Goal: Check status: Check status

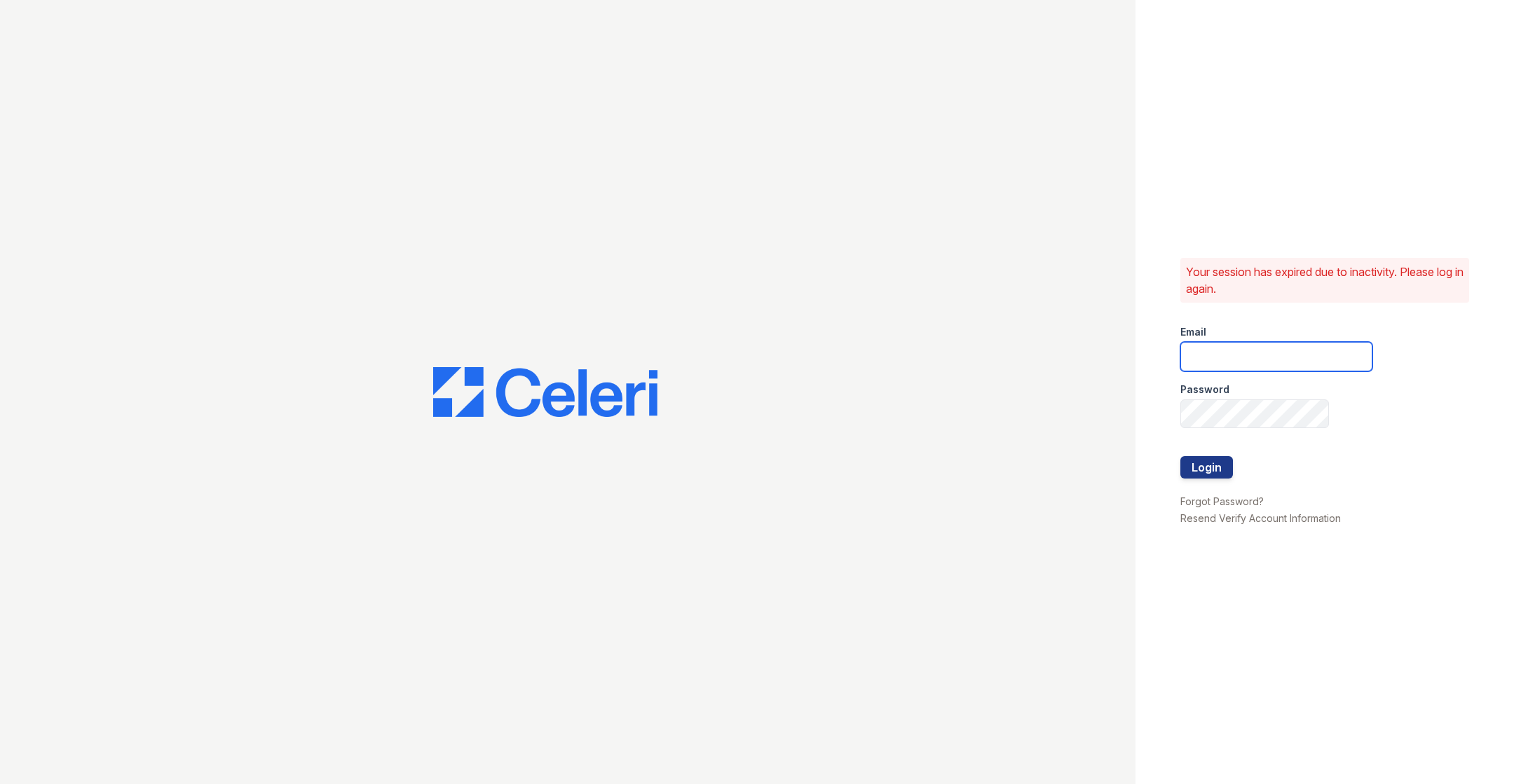
click at [1009, 359] on input "email" at bounding box center [1276, 356] width 192 height 30
type input "[PERSON_NAME][EMAIL_ADDRESS][DOMAIN_NAME]"
click at [1009, 470] on button "Login" at bounding box center [1206, 467] width 53 height 22
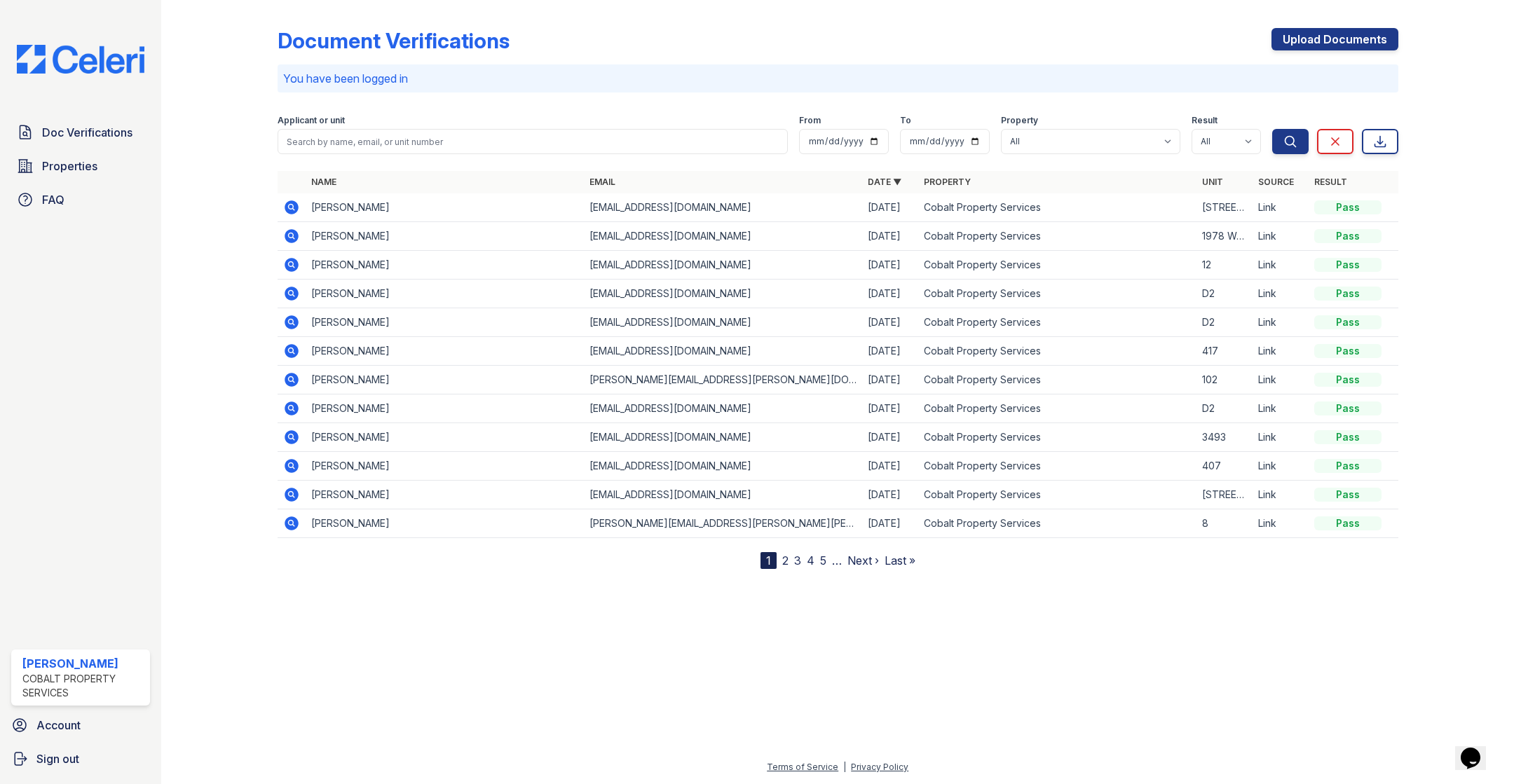
click at [289, 204] on icon at bounding box center [292, 207] width 17 height 17
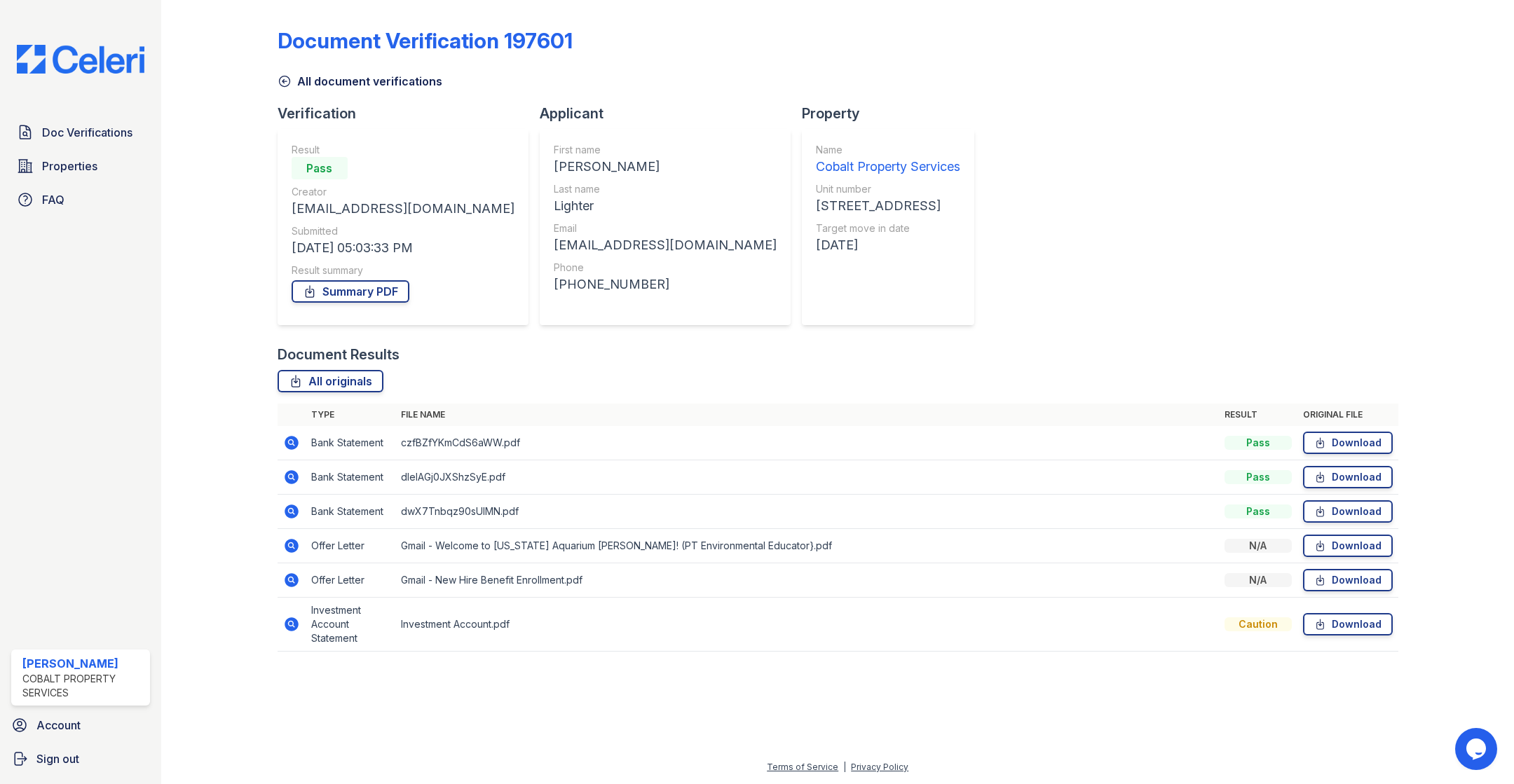
click at [288, 545] on icon at bounding box center [290, 545] width 4 height 4
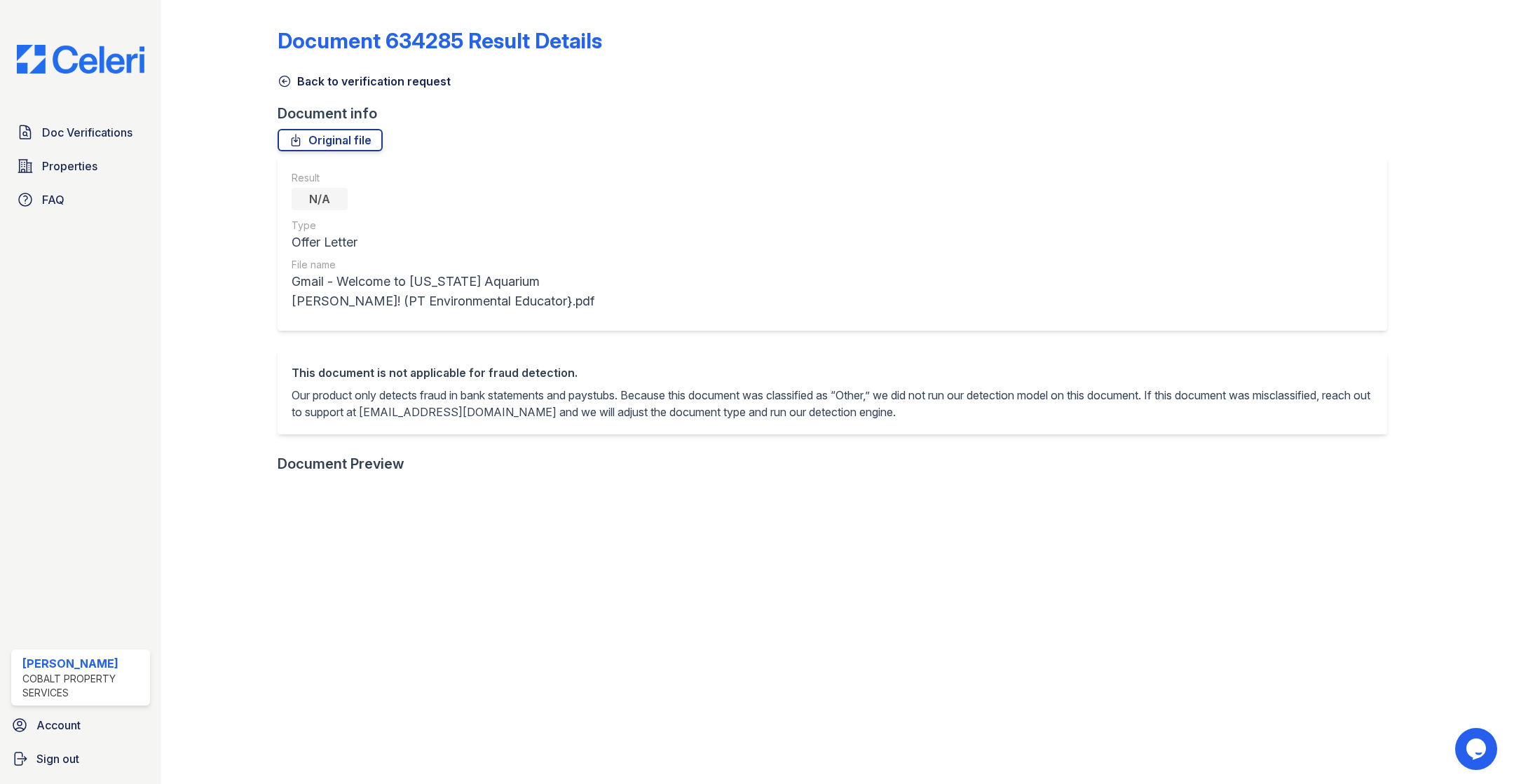
click at [286, 83] on icon at bounding box center [285, 81] width 14 height 14
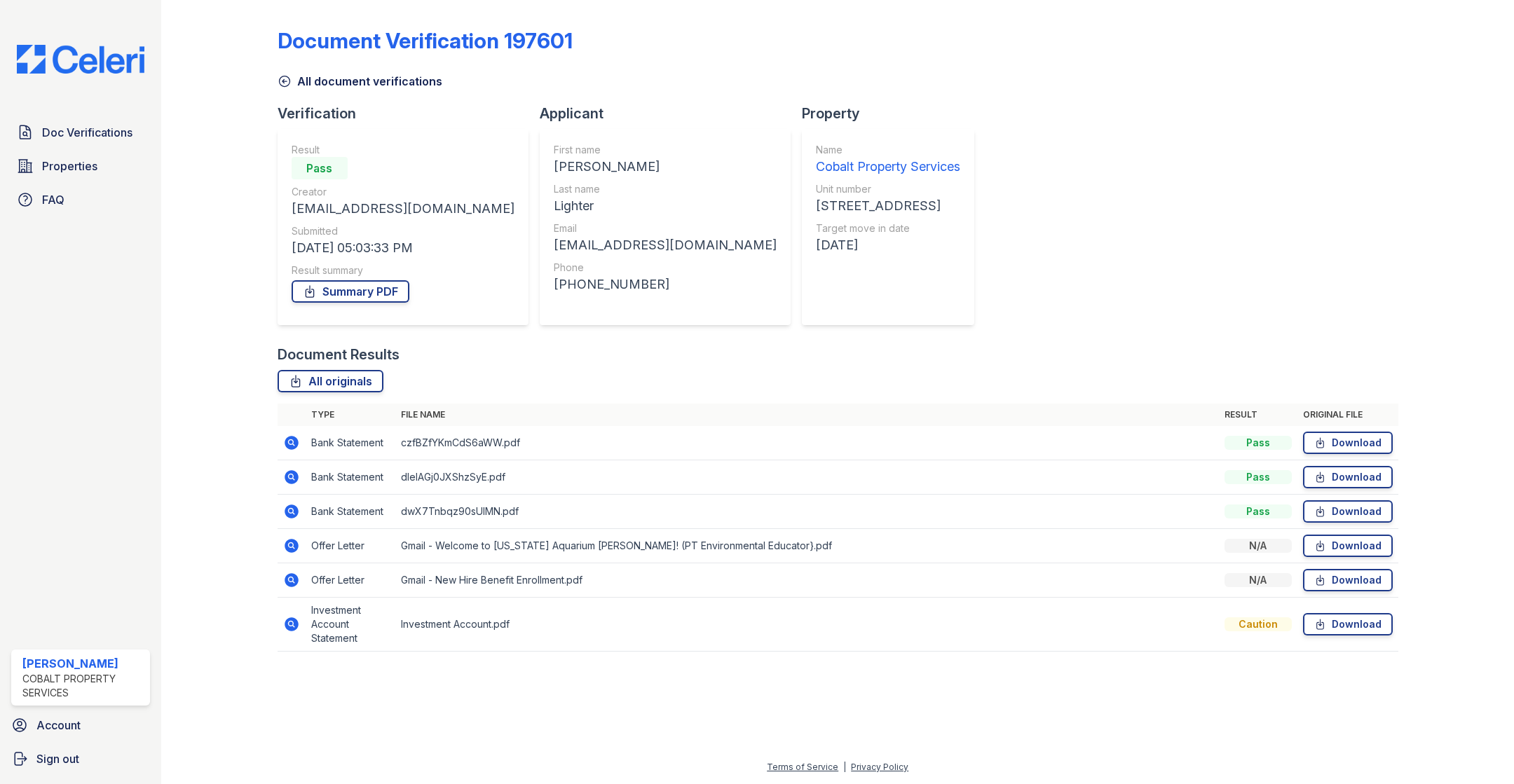
click at [291, 573] on icon at bounding box center [291, 580] width 14 height 14
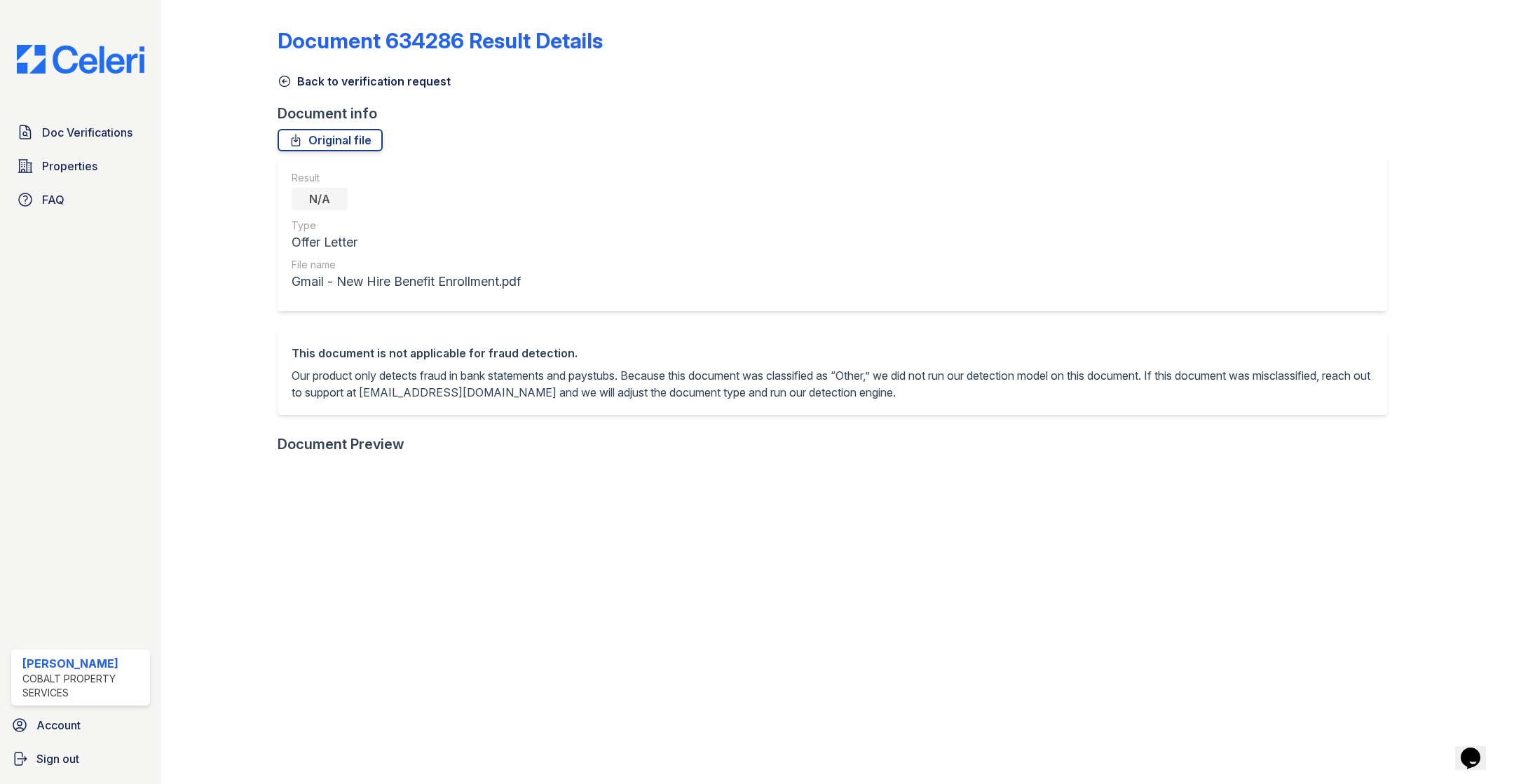
click at [278, 83] on icon at bounding box center [285, 81] width 14 height 14
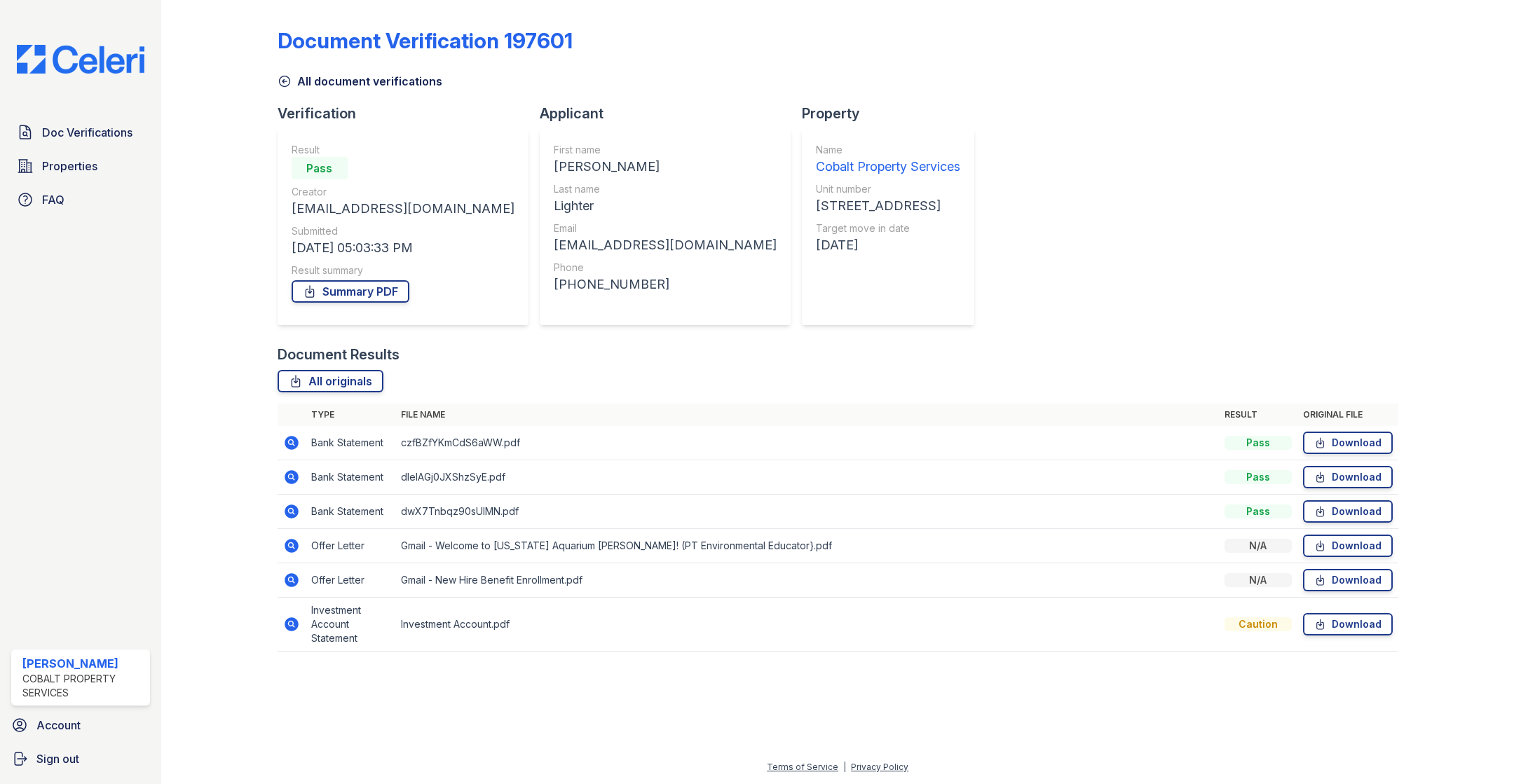
click at [288, 547] on icon at bounding box center [291, 545] width 14 height 14
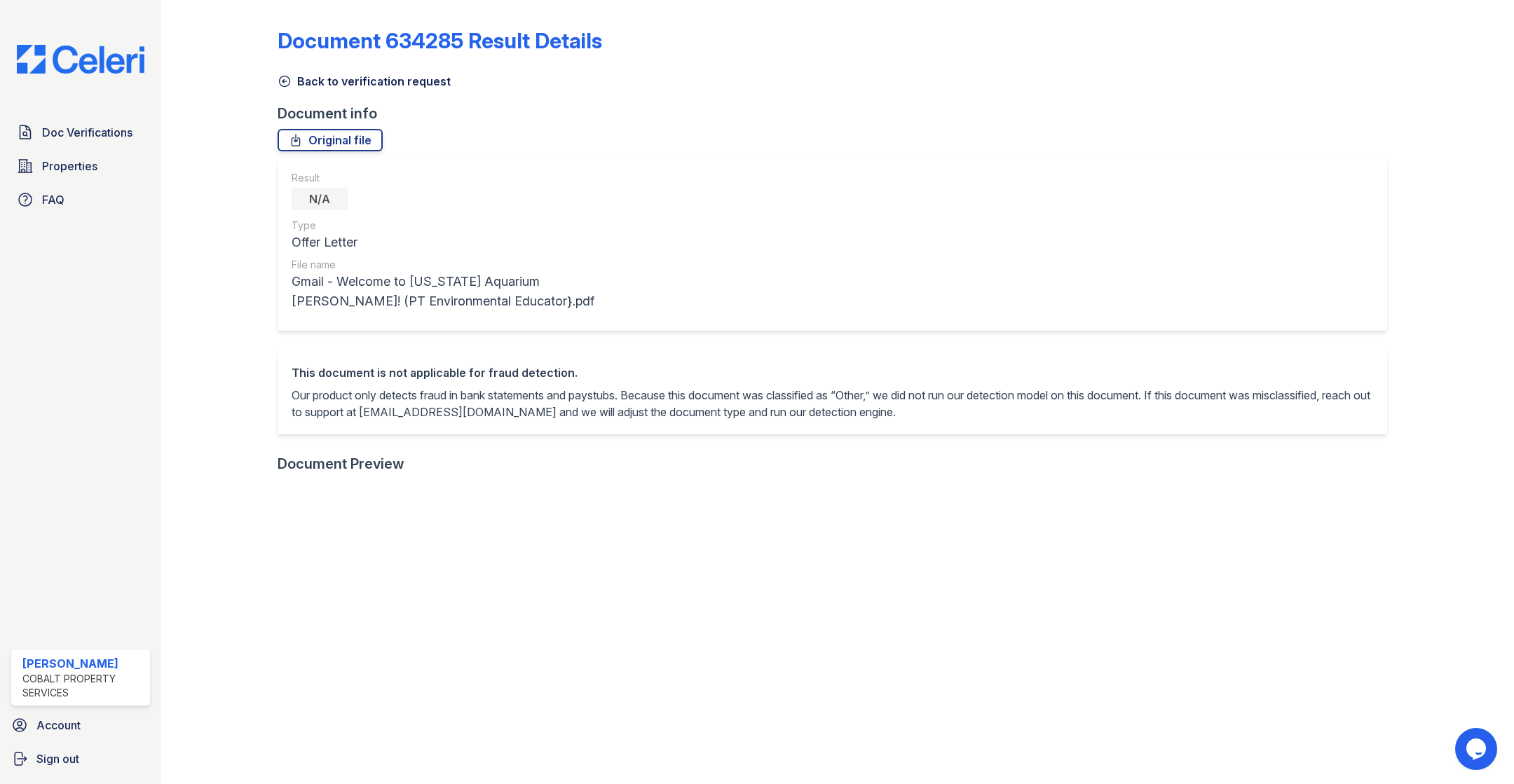
click at [283, 78] on icon at bounding box center [285, 81] width 14 height 14
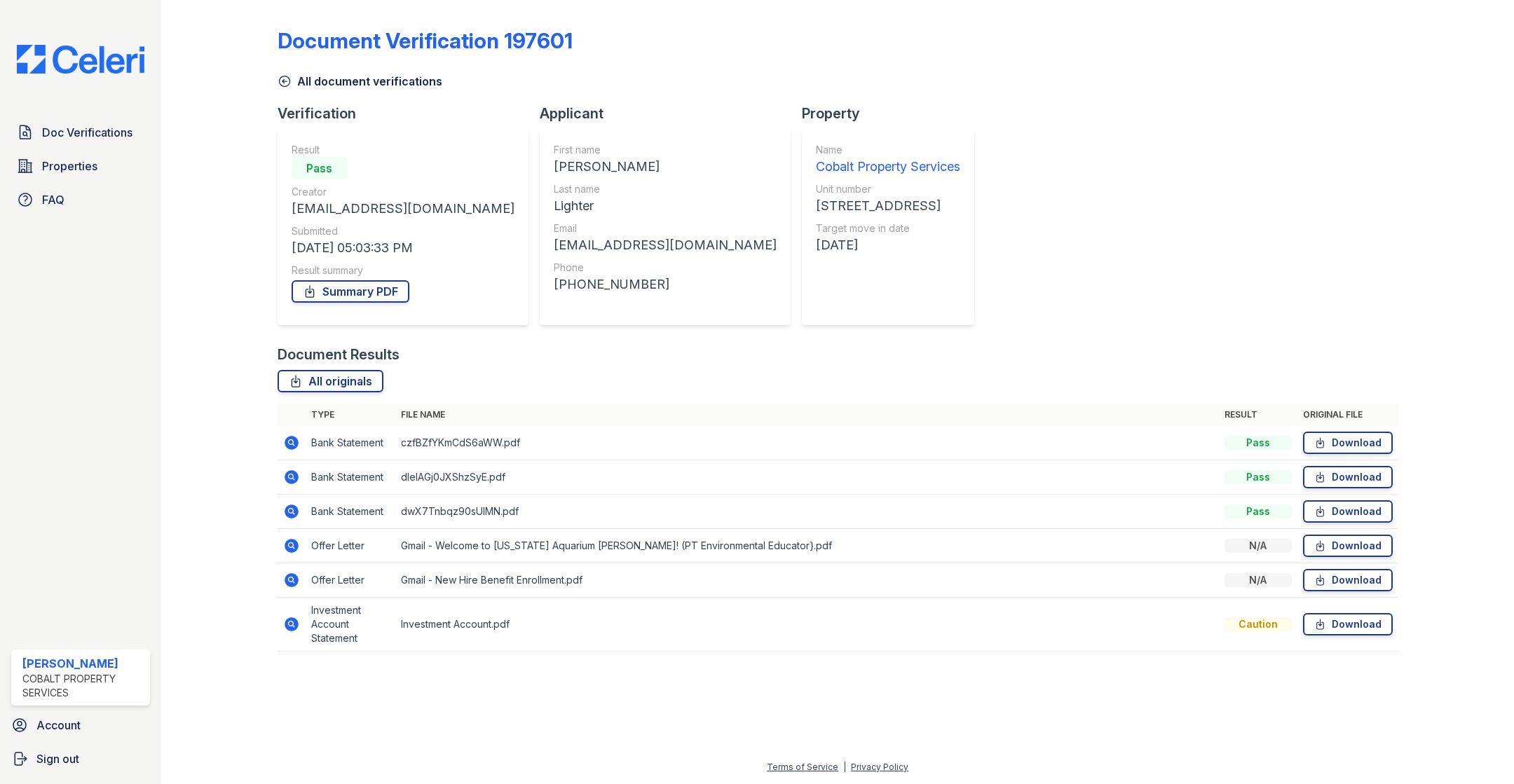
click at [286, 539] on icon at bounding box center [292, 546] width 17 height 17
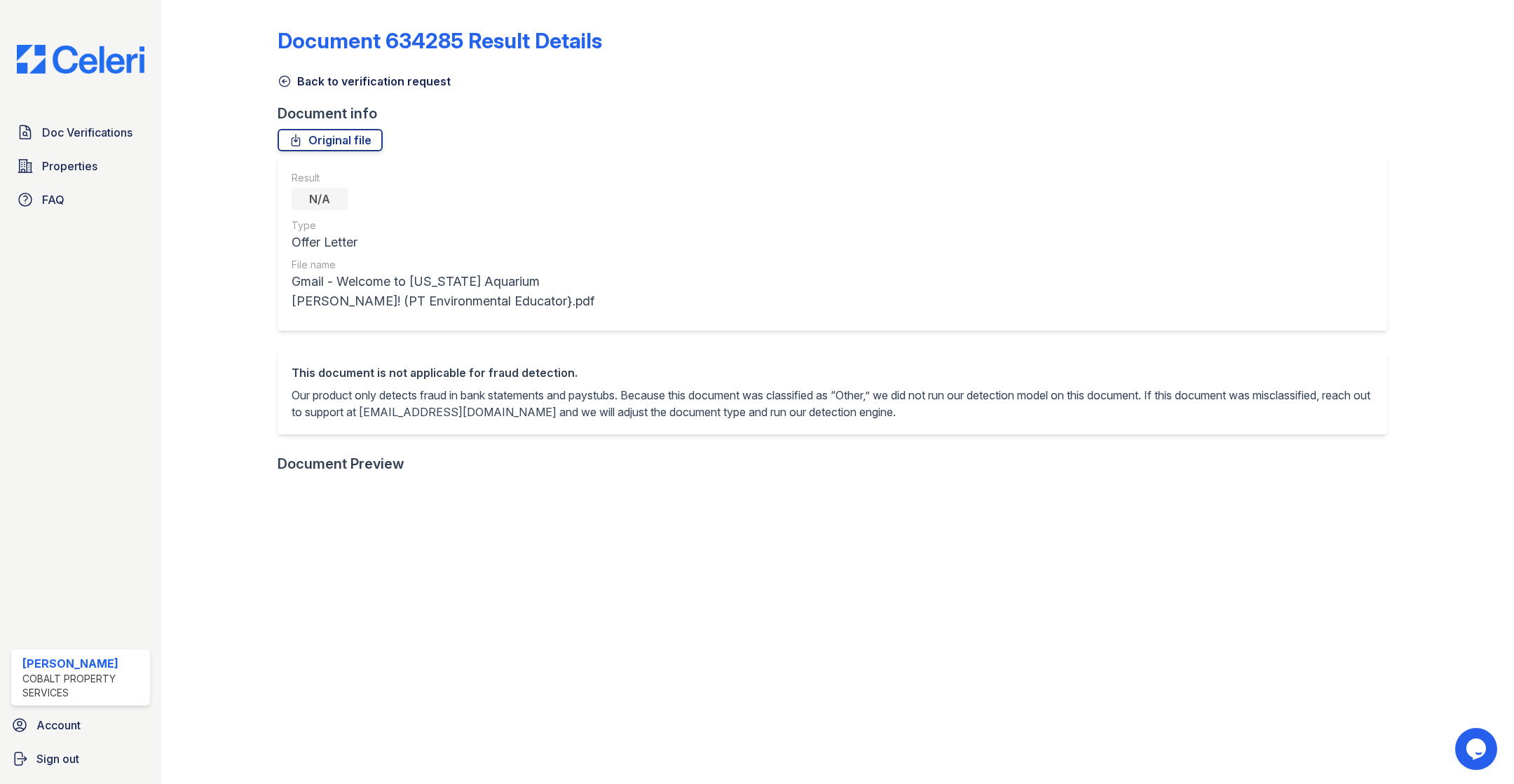
click at [280, 75] on icon at bounding box center [285, 81] width 14 height 14
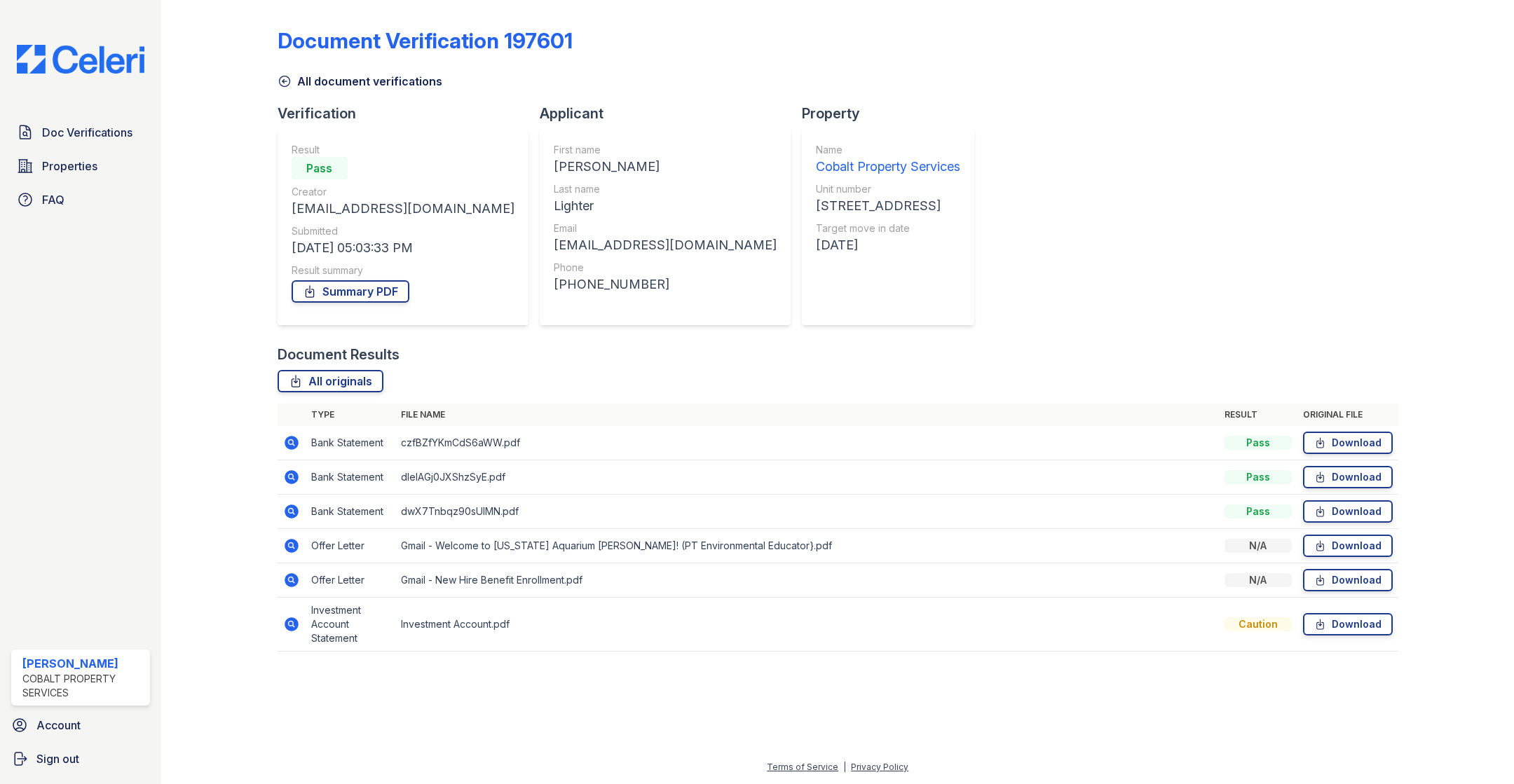
click at [296, 574] on icon at bounding box center [292, 581] width 17 height 17
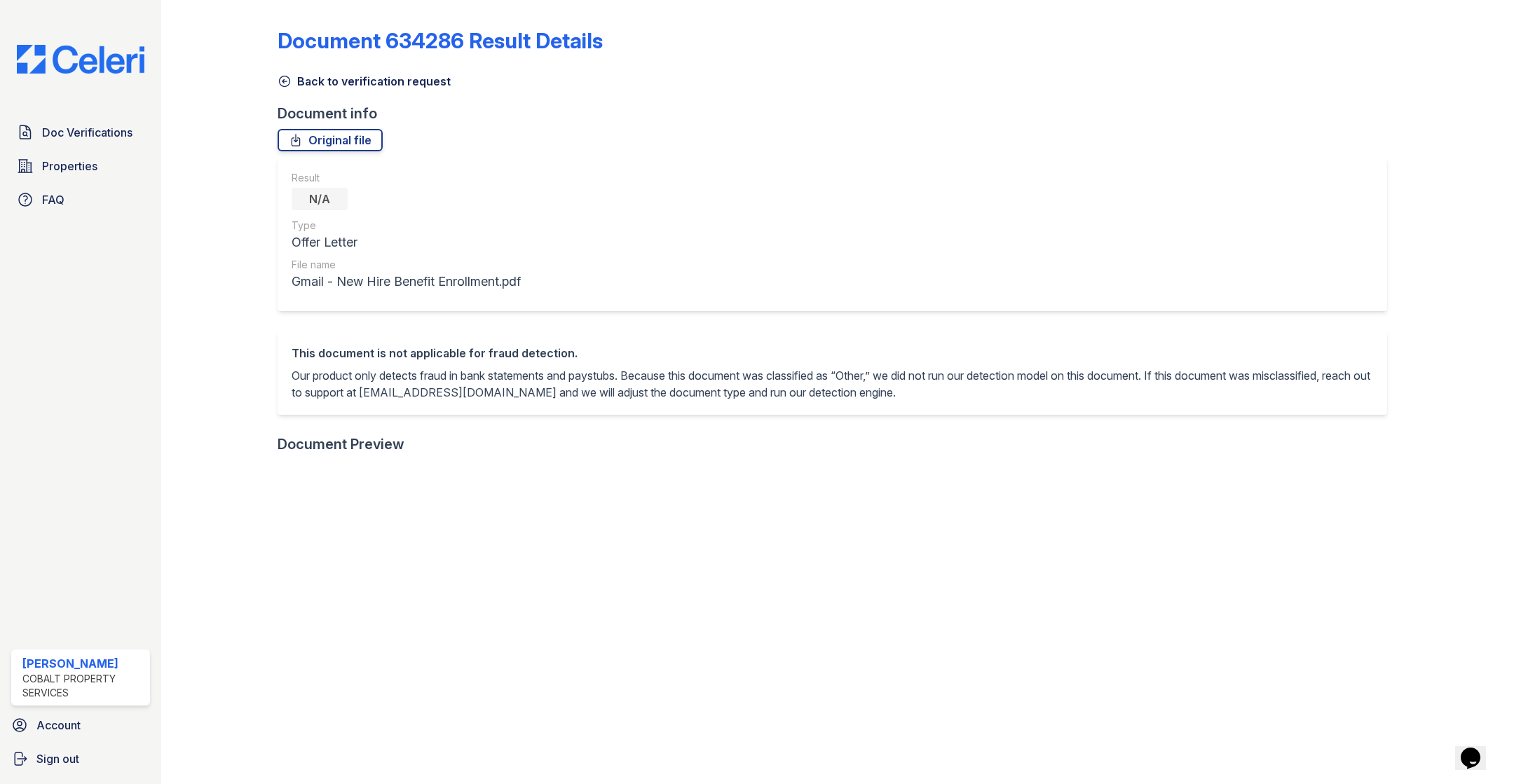
click at [281, 74] on icon at bounding box center [285, 81] width 14 height 14
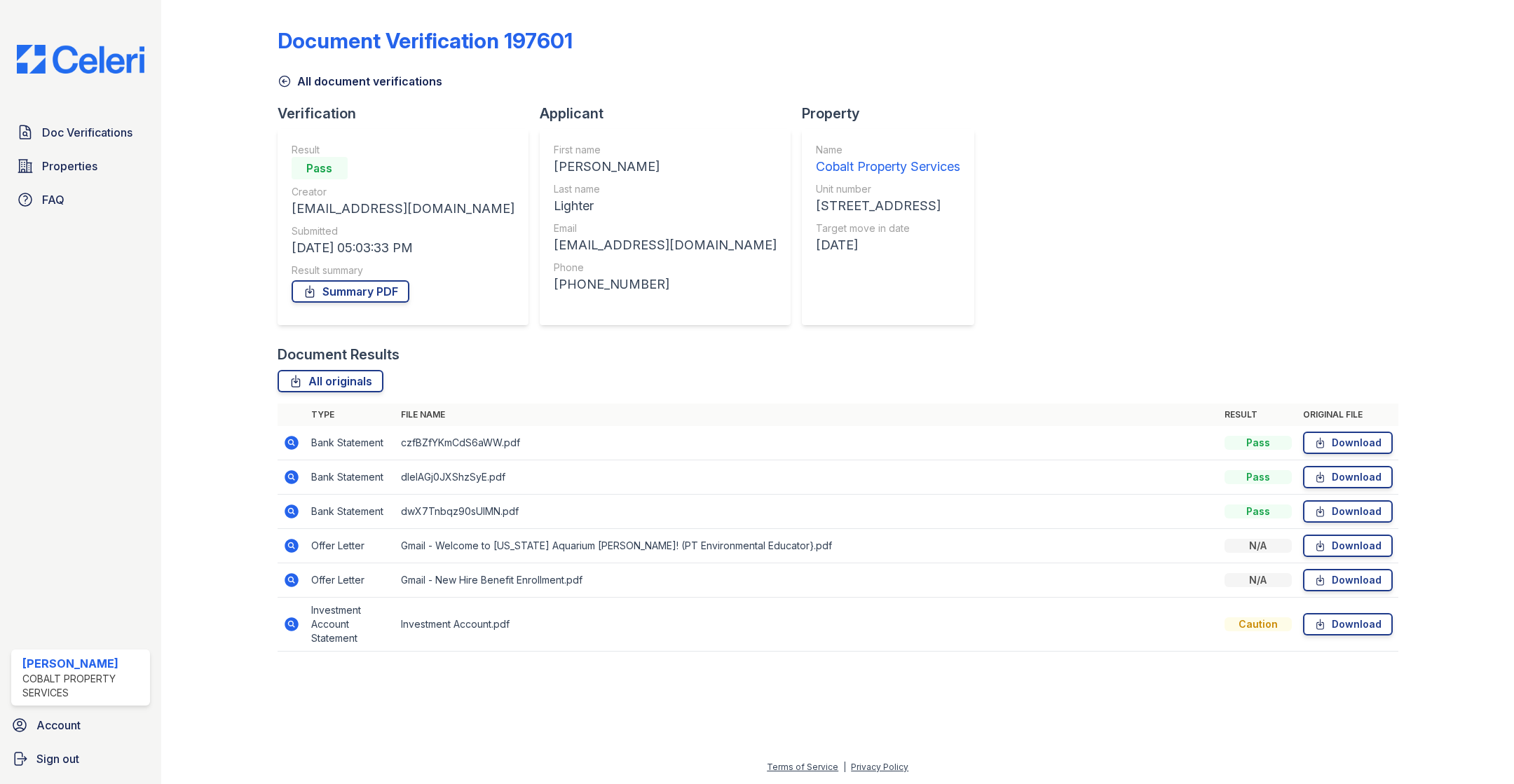
click at [299, 623] on icon at bounding box center [292, 625] width 17 height 17
